Goal: Task Accomplishment & Management: Use online tool/utility

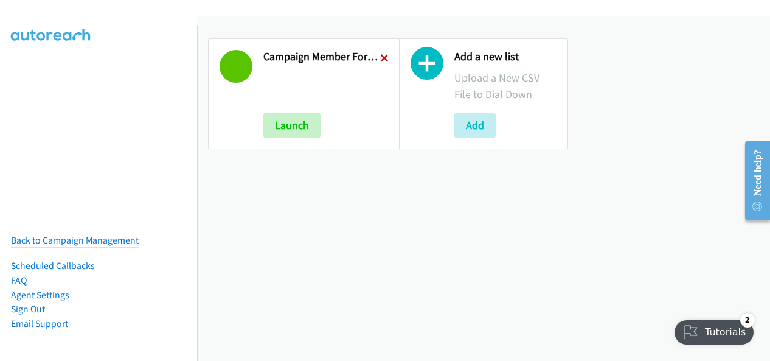
click at [385, 56] on icon at bounding box center [384, 59] width 9 height 9
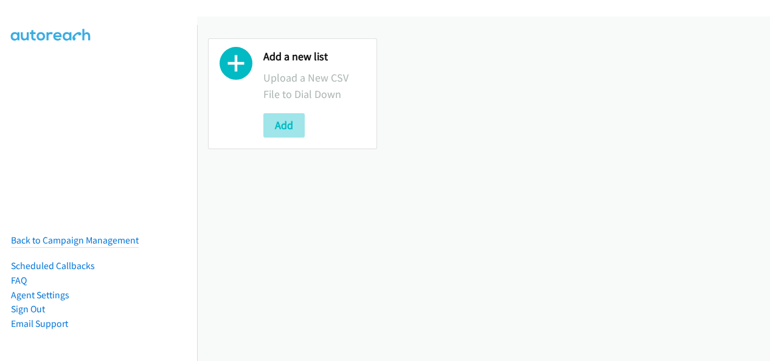
drag, startPoint x: 292, startPoint y: 139, endPoint x: 293, endPoint y: 131, distance: 8.0
click at [292, 137] on div "Add a new list Upload a New CSV File to Dial Down Add" at bounding box center [292, 93] width 169 height 111
click at [293, 131] on button "Add" at bounding box center [283, 125] width 41 height 24
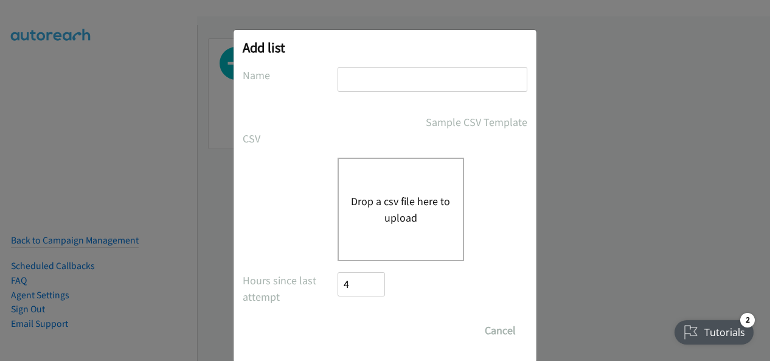
click at [360, 72] on input "text" at bounding box center [433, 79] width 190 height 25
type input "Campaign Member Fortinet-TMP 301206 Webinar 18.09 AU"
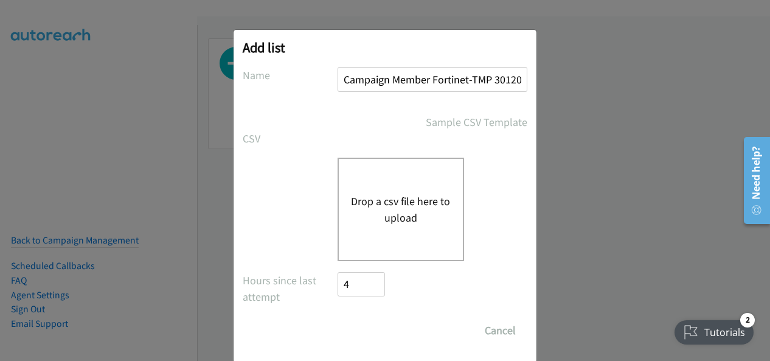
click at [382, 204] on button "Drop a csv file here to upload" at bounding box center [401, 209] width 100 height 33
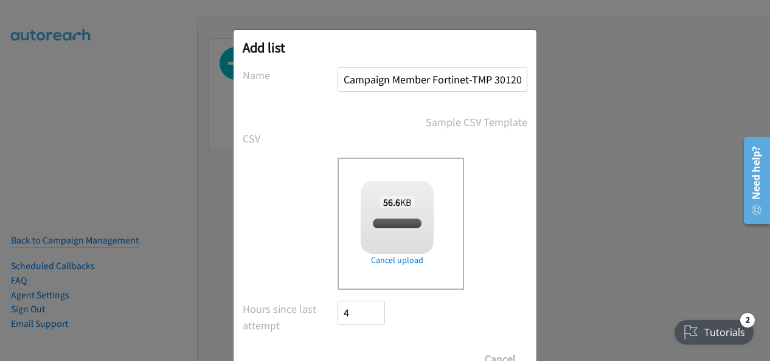
checkbox input "true"
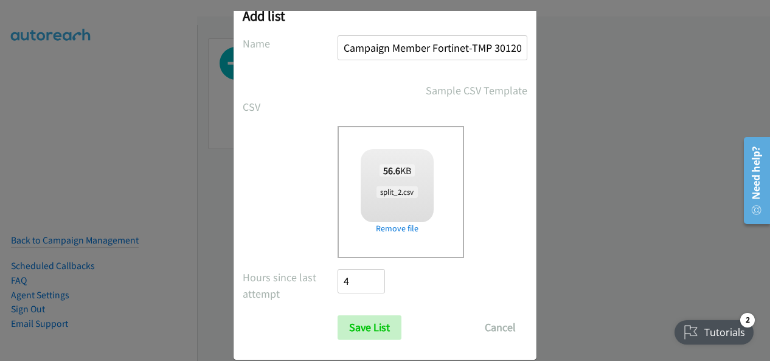
scroll to position [49, 0]
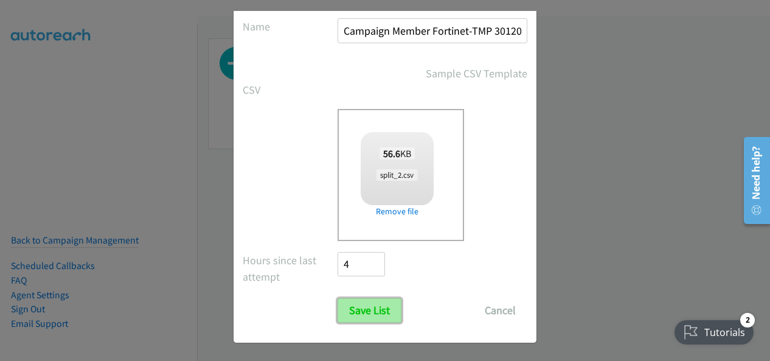
click at [369, 304] on input "Save List" at bounding box center [370, 310] width 64 height 24
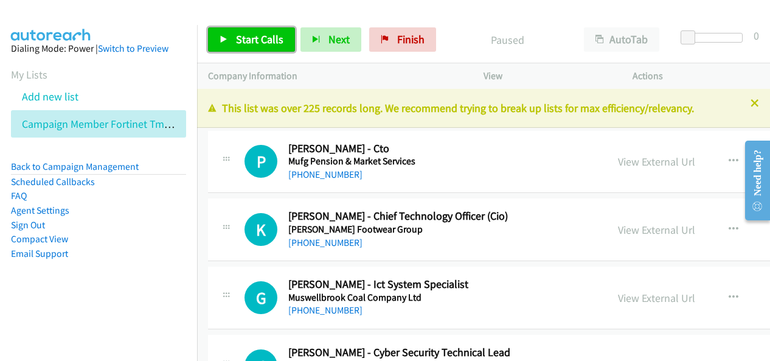
click at [252, 33] on span "Start Calls" at bounding box center [259, 39] width 47 height 14
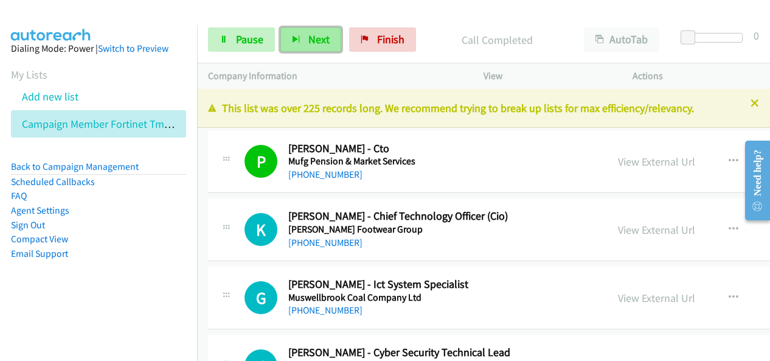
click at [308, 33] on span "Next" at bounding box center [318, 39] width 21 height 14
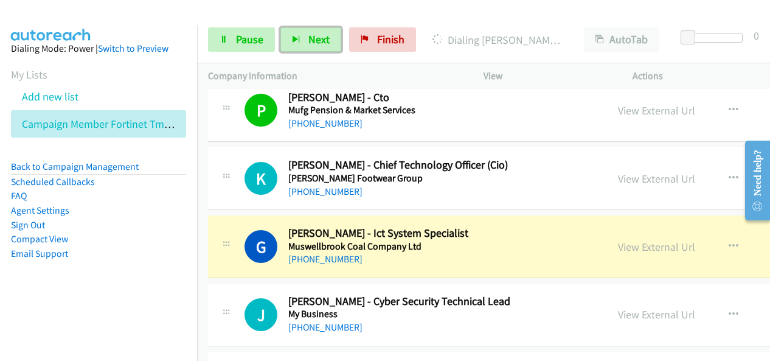
scroll to position [122, 0]
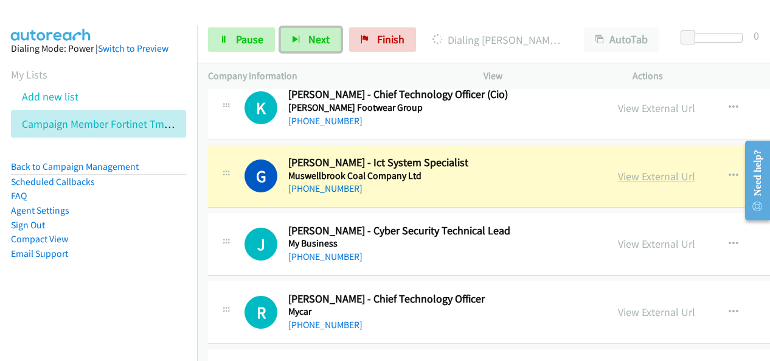
click at [632, 172] on link "View External Url" at bounding box center [656, 176] width 77 height 14
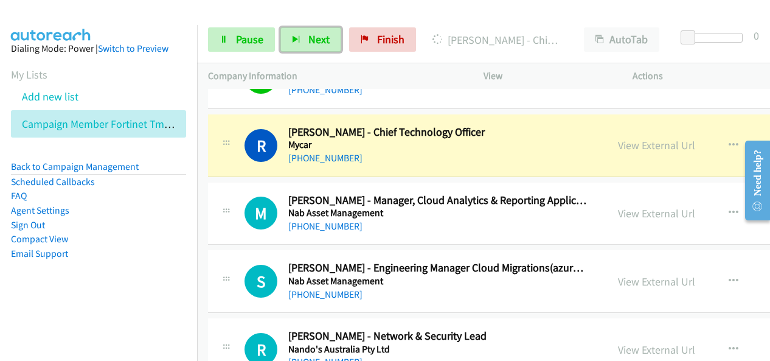
scroll to position [304, 0]
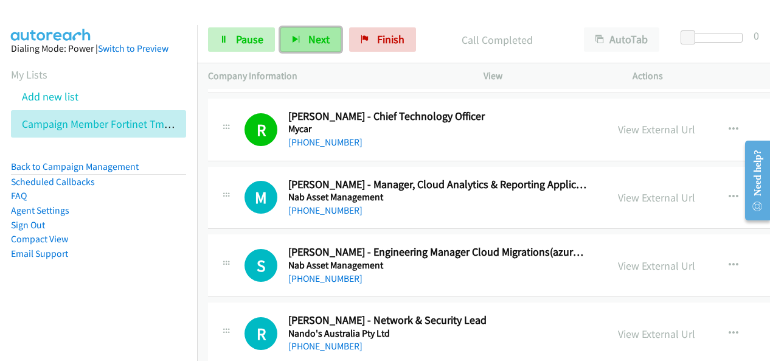
click at [316, 47] on button "Next" at bounding box center [310, 39] width 61 height 24
click at [293, 36] on icon "button" at bounding box center [296, 40] width 9 height 9
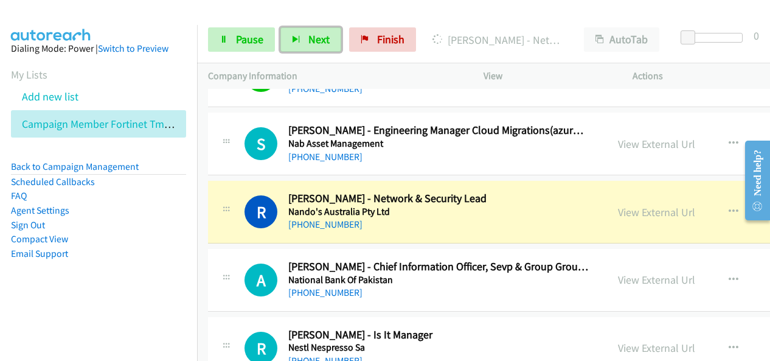
scroll to position [487, 0]
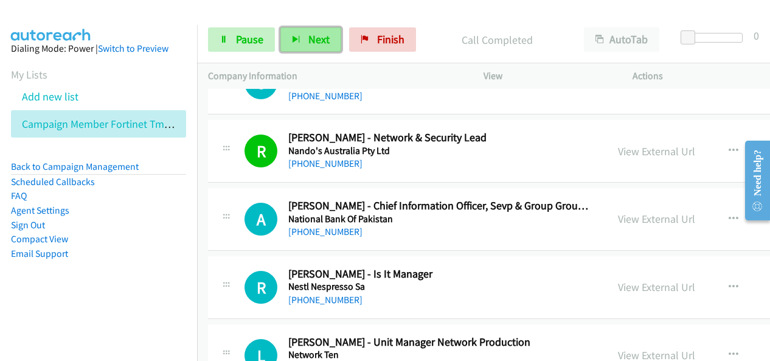
click at [308, 43] on span "Next" at bounding box center [318, 39] width 21 height 14
click at [330, 42] on button "Next" at bounding box center [310, 39] width 61 height 24
click at [303, 38] on button "Next" at bounding box center [310, 39] width 61 height 24
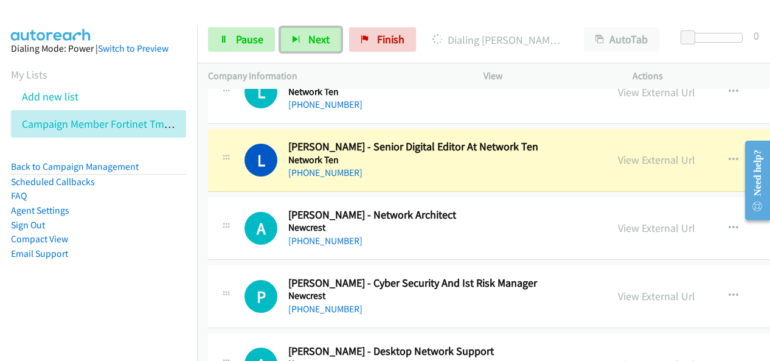
scroll to position [913, 0]
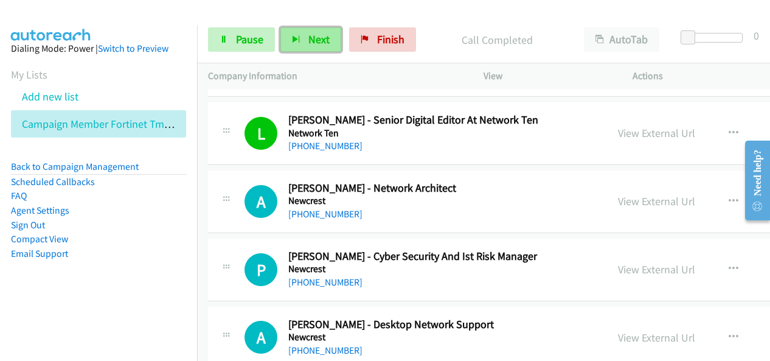
click at [314, 40] on span "Next" at bounding box center [318, 39] width 21 height 14
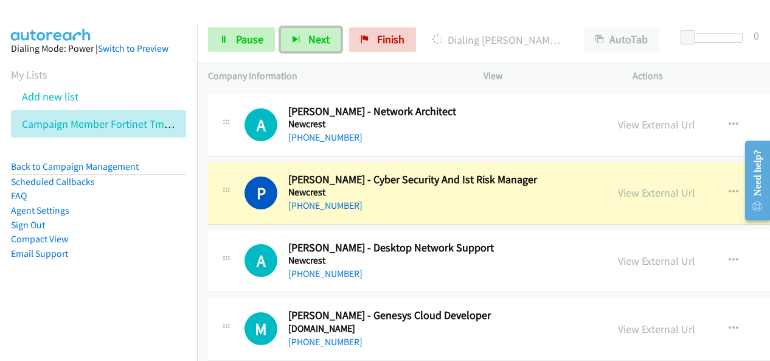
scroll to position [973, 0]
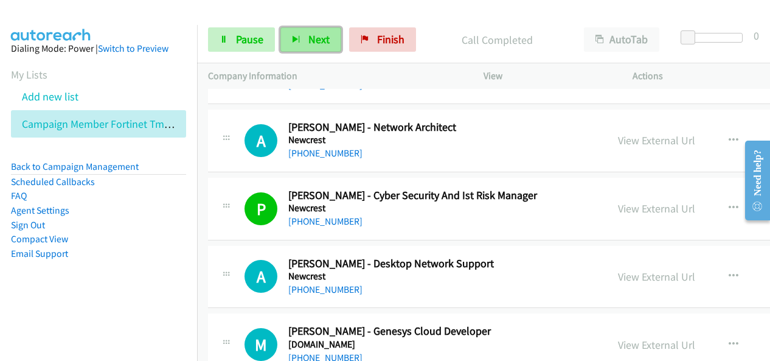
drag, startPoint x: 310, startPoint y: 38, endPoint x: 322, endPoint y: 35, distance: 13.3
click at [310, 38] on span "Next" at bounding box center [318, 39] width 21 height 14
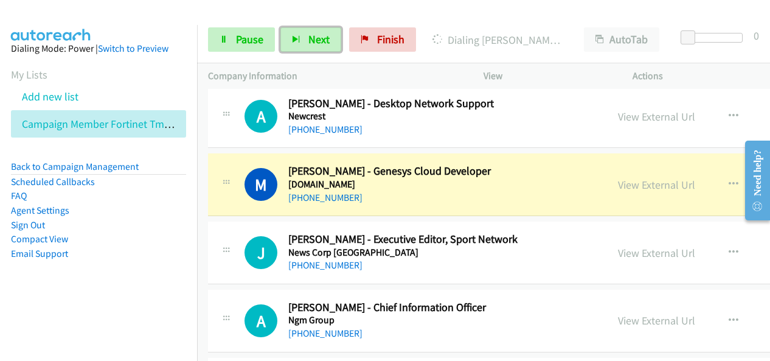
scroll to position [1156, 0]
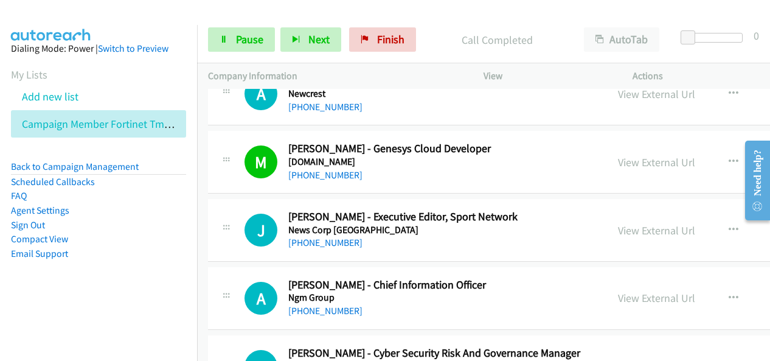
click at [308, 57] on div "Start Calls Pause Next Finish Call Completed AutoTab AutoTab 0" at bounding box center [483, 39] width 573 height 47
click at [309, 50] on button "Next" at bounding box center [310, 39] width 61 height 24
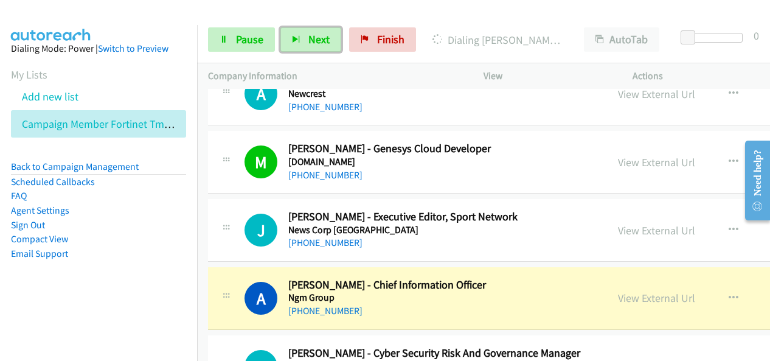
drag, startPoint x: 723, startPoint y: 326, endPoint x: 719, endPoint y: 305, distance: 21.7
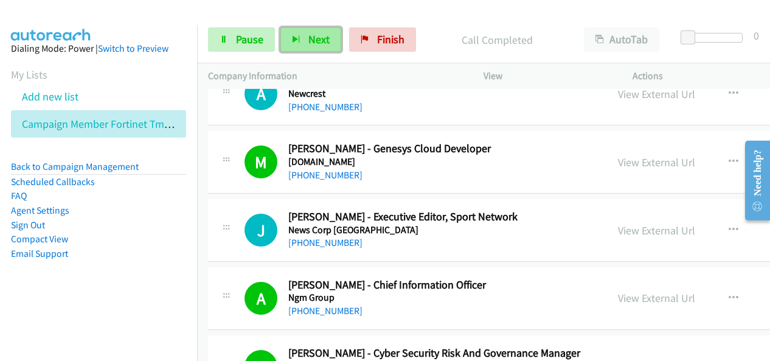
click at [294, 39] on icon "button" at bounding box center [296, 40] width 9 height 9
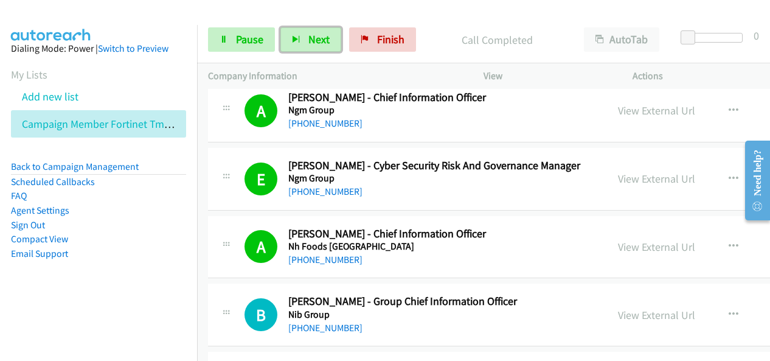
scroll to position [1338, 0]
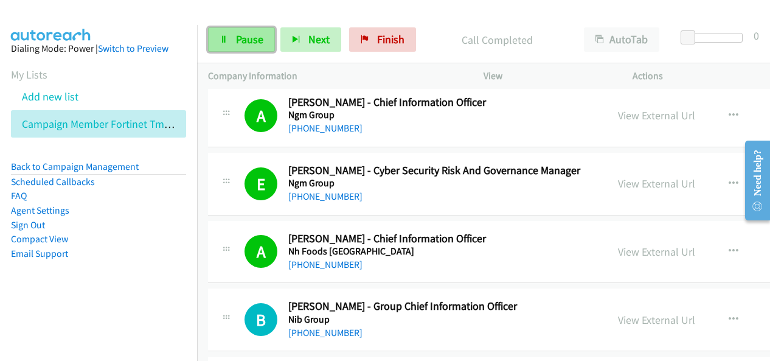
click at [246, 35] on span "Pause" at bounding box center [249, 39] width 27 height 14
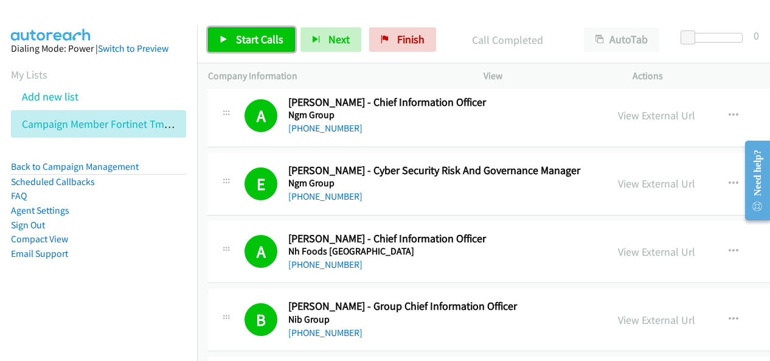
click at [274, 46] on span "Start Calls" at bounding box center [259, 39] width 47 height 14
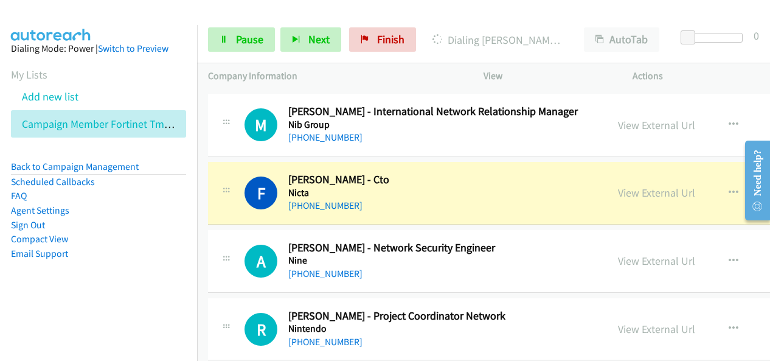
scroll to position [1643, 0]
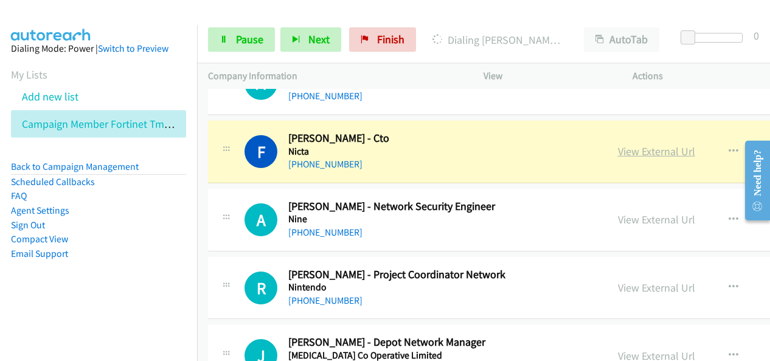
click at [636, 147] on link "View External Url" at bounding box center [656, 151] width 77 height 14
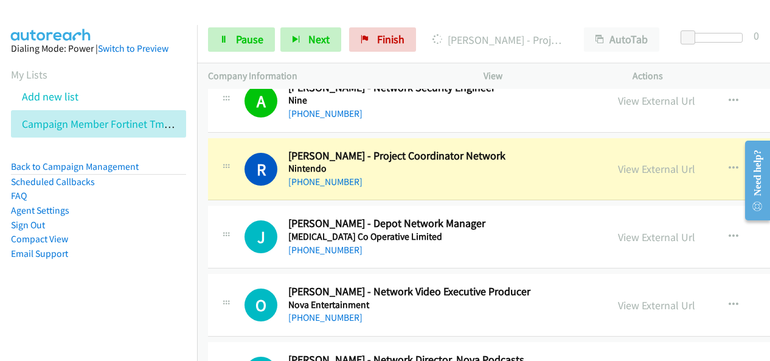
scroll to position [1764, 0]
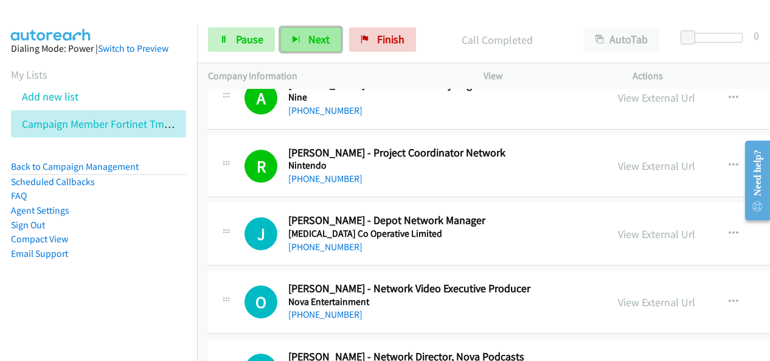
click at [298, 44] on button "Next" at bounding box center [310, 39] width 61 height 24
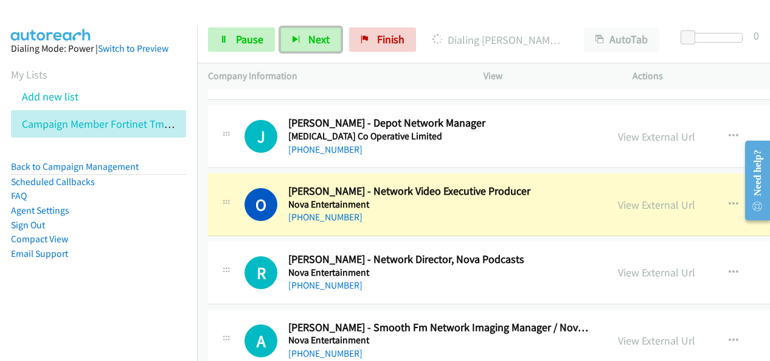
scroll to position [1886, 0]
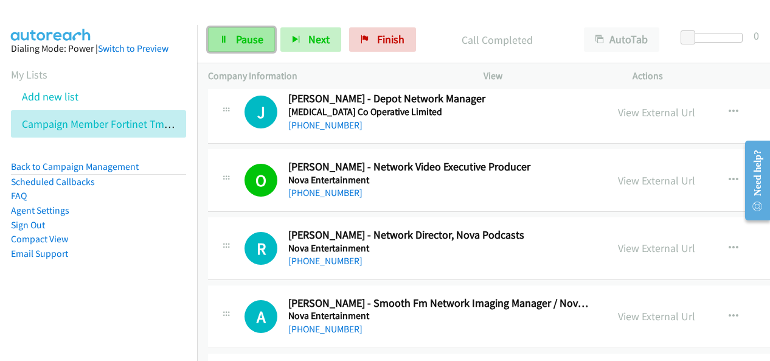
click at [256, 28] on link "Pause" at bounding box center [241, 39] width 67 height 24
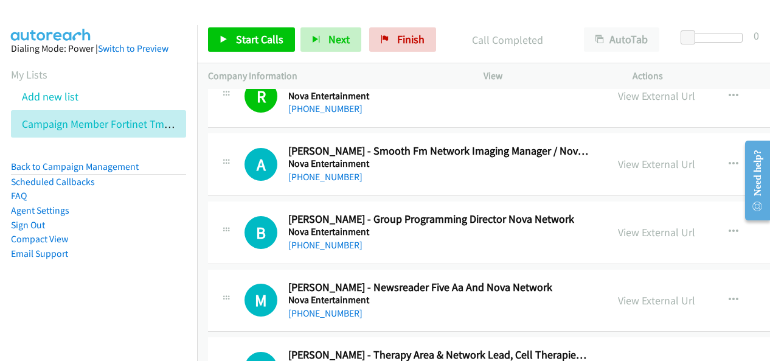
scroll to position [2008, 0]
